Goal: Navigation & Orientation: Find specific page/section

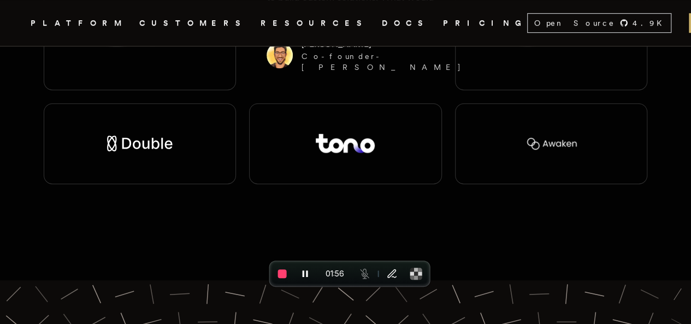
scroll to position [2344, 0]
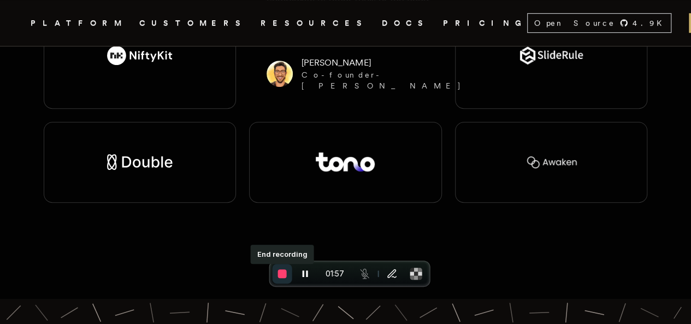
click at [277, 271] on button "End recording" at bounding box center [283, 274] width 20 height 20
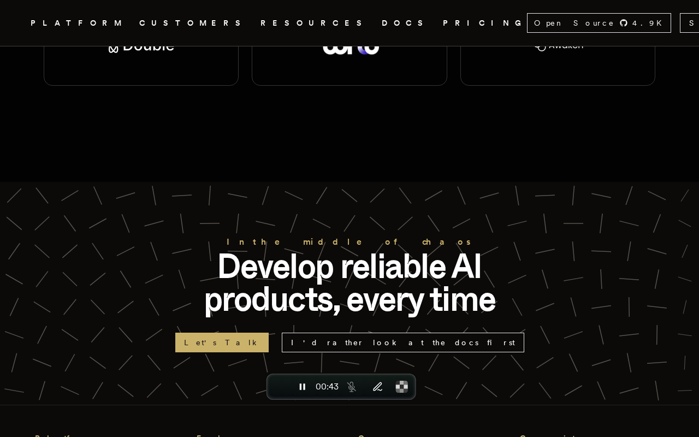
scroll to position [2452, 0]
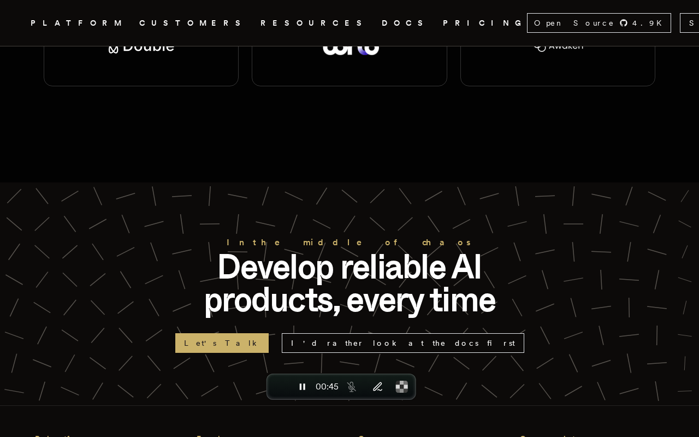
click at [382, 29] on link "DOCS" at bounding box center [406, 23] width 48 height 14
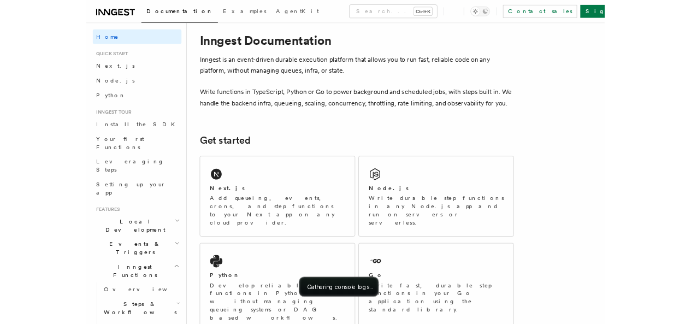
scroll to position [25, 0]
